Goal: Find specific page/section: Find specific page/section

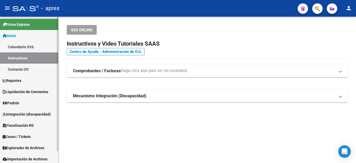
click at [14, 90] on span "Liquidación de Convenios" at bounding box center [26, 92] width 46 height 6
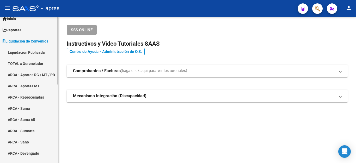
scroll to position [26, 0]
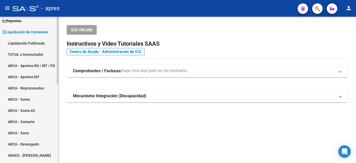
click at [40, 64] on link "ARCA - Aportes RG / MT / PD" at bounding box center [29, 65] width 58 height 11
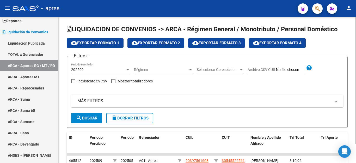
click at [94, 119] on span "search Buscar" at bounding box center [87, 118] width 22 height 5
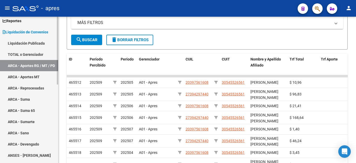
click at [26, 43] on link "Liquidación Publicada" at bounding box center [29, 43] width 58 height 11
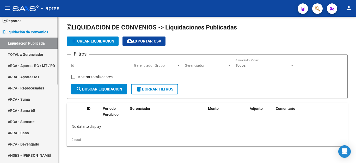
scroll to position [2, 0]
checkbox input "true"
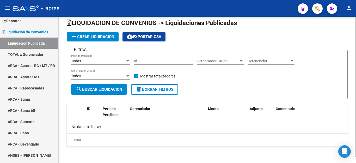
scroll to position [7, 0]
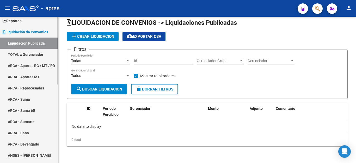
click at [33, 66] on link "ARCA - Aportes RG / MT / PD" at bounding box center [29, 65] width 58 height 11
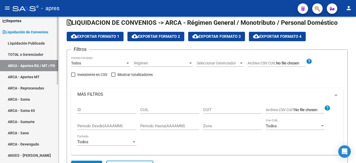
click at [29, 55] on link "TOTAL x Gerenciador" at bounding box center [29, 54] width 58 height 11
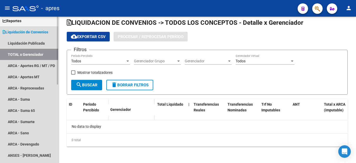
checkbox input "true"
